Goal: Task Accomplishment & Management: Manage account settings

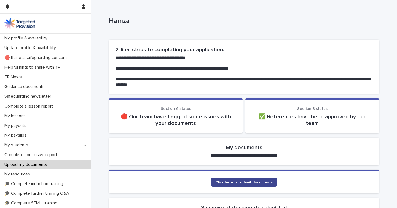
click at [239, 180] on span "Click here to submit documents" at bounding box center [243, 182] width 57 height 4
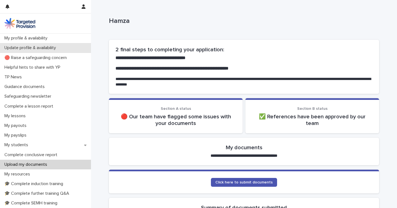
click at [51, 47] on p "Update profile & availability" at bounding box center [31, 47] width 58 height 5
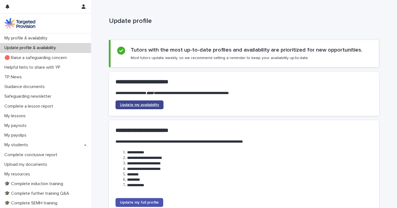
click at [140, 104] on span "Update my availability" at bounding box center [139, 105] width 39 height 4
